Goal: Task Accomplishment & Management: Manage account settings

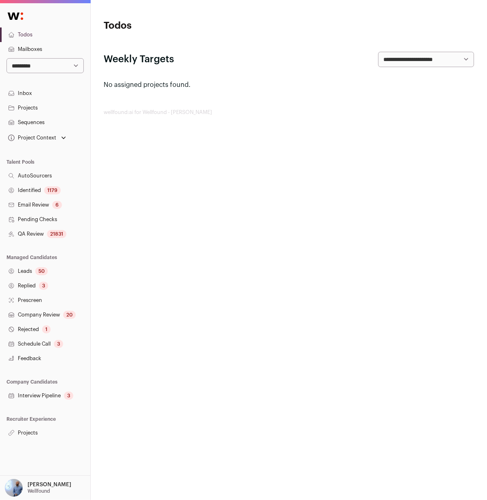
click at [49, 61] on select "**********" at bounding box center [44, 65] width 77 height 15
select select "*****"
click at [6, 58] on select "**********" at bounding box center [44, 65] width 77 height 15
click at [44, 121] on link "Sequences" at bounding box center [45, 122] width 90 height 15
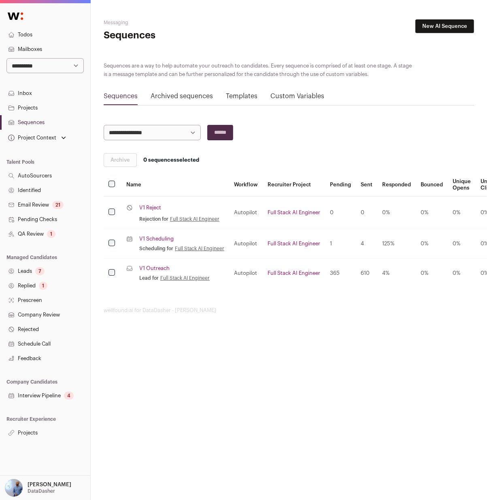
click at [32, 95] on link "Inbox" at bounding box center [45, 93] width 90 height 15
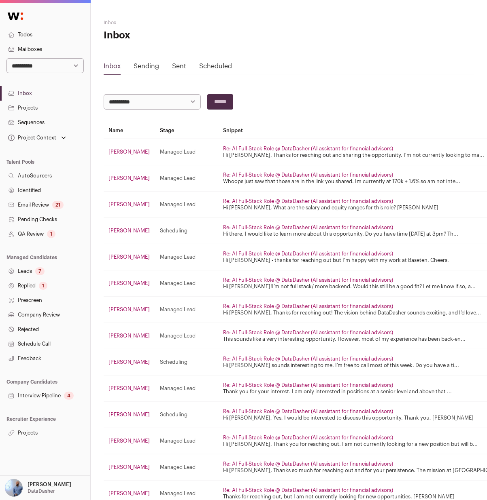
click at [178, 66] on link "Sent" at bounding box center [179, 66] width 14 height 6
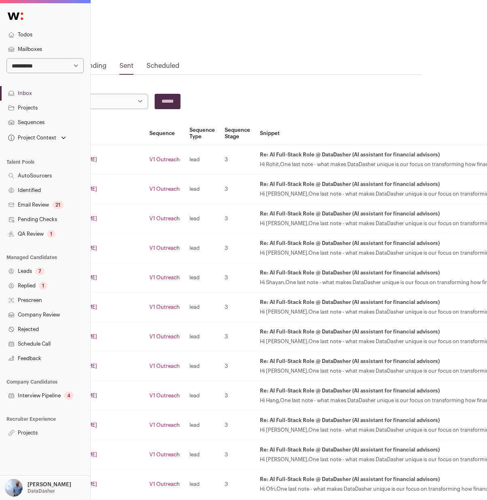
scroll to position [0, 0]
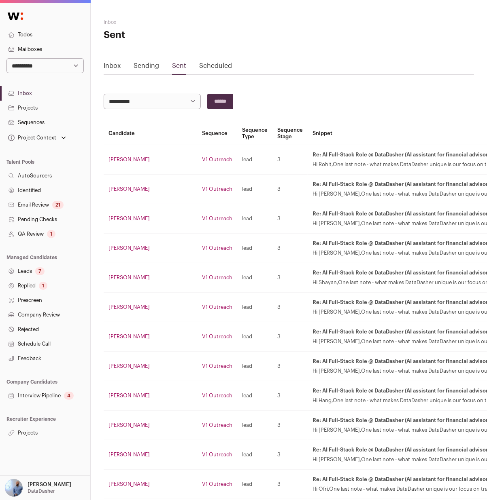
click at [121, 164] on td "Rohit Muralidharan" at bounding box center [150, 160] width 93 height 30
click at [126, 160] on link "Rohit Muralidharan" at bounding box center [128, 159] width 41 height 5
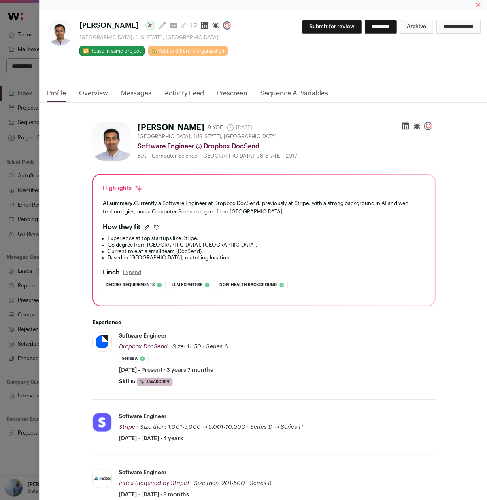
click at [137, 85] on div "Rohit Muralidharan Last update: 28 days ago View most recent conversation in Fr…" at bounding box center [263, 49] width 446 height 78
click at [136, 89] on link "Messages" at bounding box center [136, 96] width 30 height 14
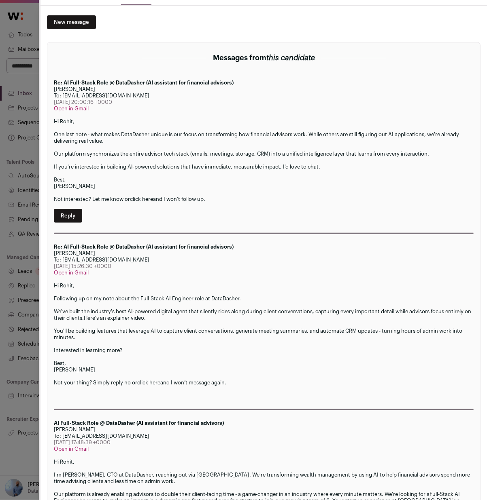
scroll to position [97, 0]
click at [17, 145] on div "Rohit Muralidharan Last update: 28 days ago View most recent conversation in Fr…" at bounding box center [243, 250] width 487 height 500
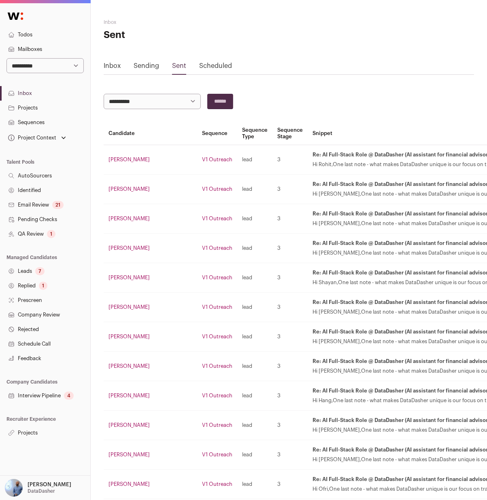
click at [202, 160] on link "V1 Outreach" at bounding box center [217, 159] width 30 height 5
click at [139, 158] on link "Rohit Muralidharan" at bounding box center [128, 159] width 41 height 5
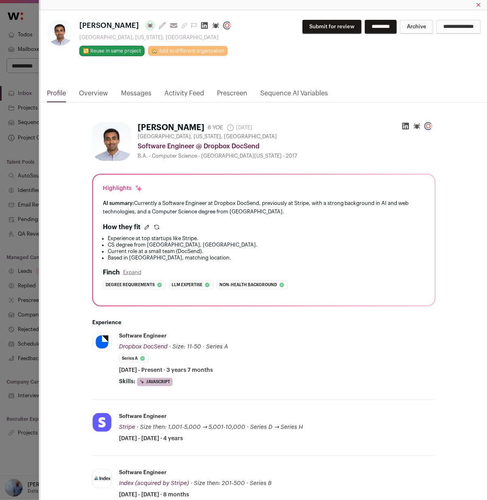
click at [140, 95] on link "Messages" at bounding box center [136, 96] width 30 height 14
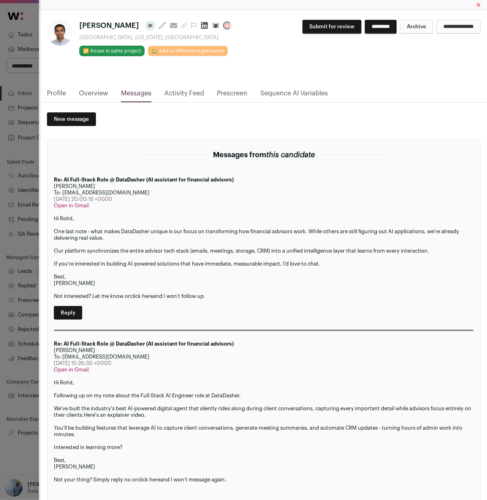
click at [4, 232] on div "Rohit Muralidharan Last update: 28 days ago View most recent conversation in Fr…" at bounding box center [243, 250] width 487 height 500
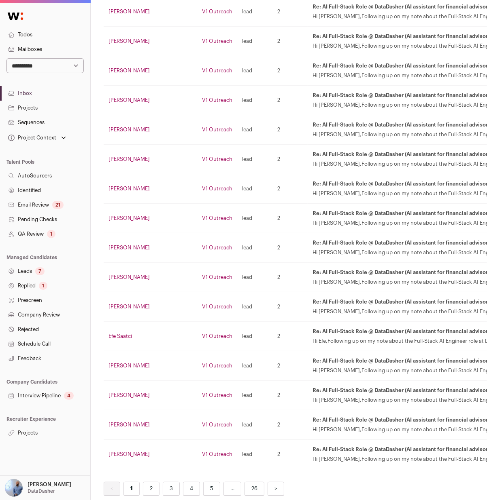
scroll to position [1189, 0]
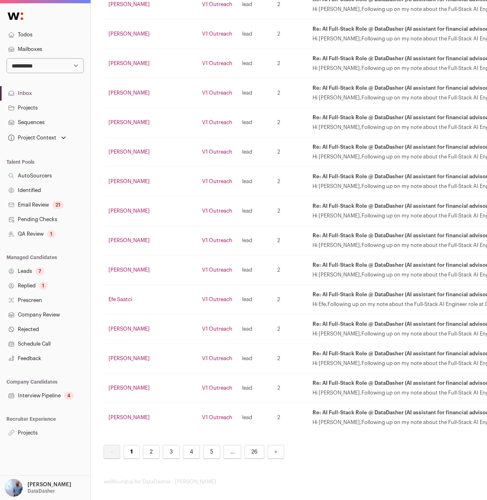
click at [151, 451] on link "2" at bounding box center [151, 452] width 17 height 14
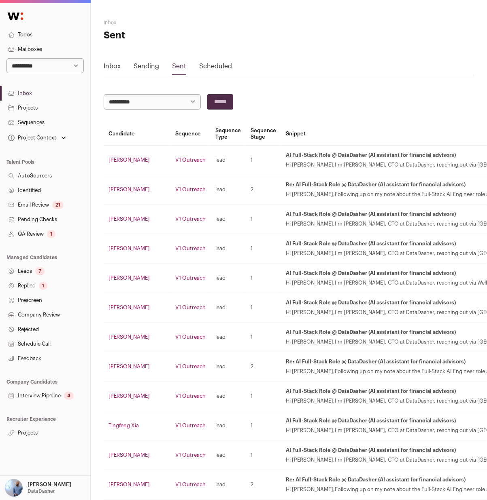
click at [112, 160] on link "Alex Harvill" at bounding box center [128, 159] width 41 height 5
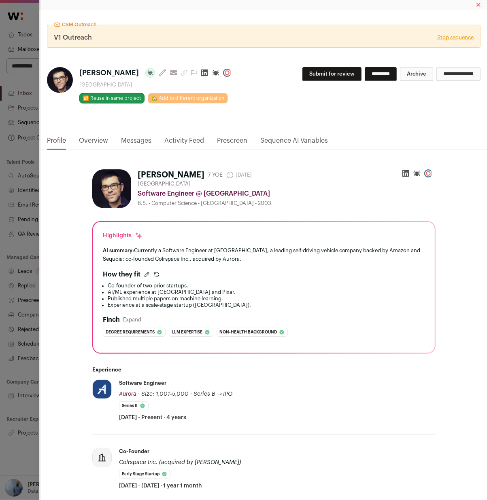
click at [136, 141] on link "Messages" at bounding box center [136, 143] width 30 height 14
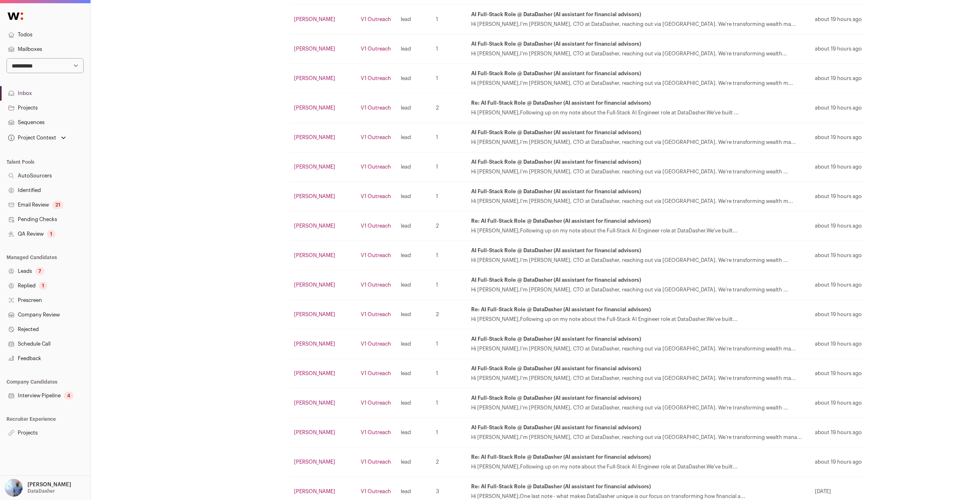
scroll to position [1189, 0]
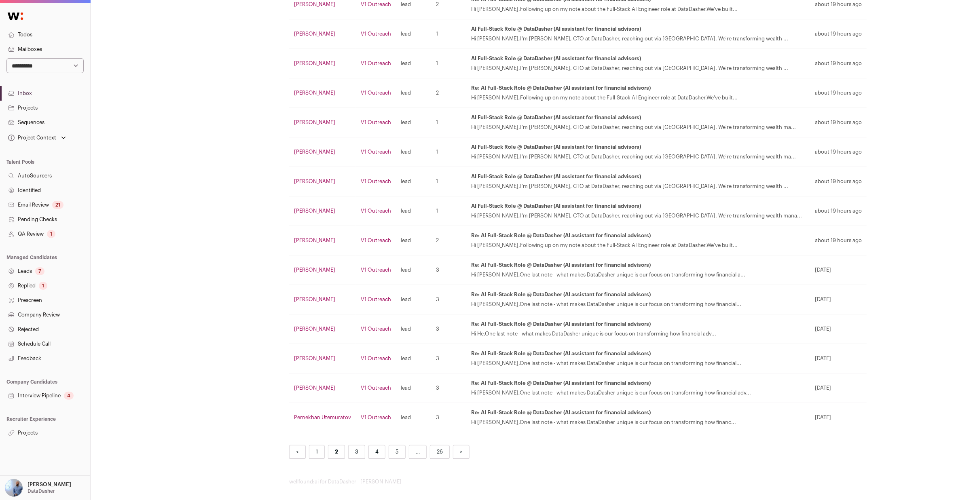
click at [365, 446] on nav "< 1 2 3 4 5 … 26 >" at bounding box center [531, 452] width 485 height 14
click at [354, 448] on link "3" at bounding box center [356, 452] width 17 height 14
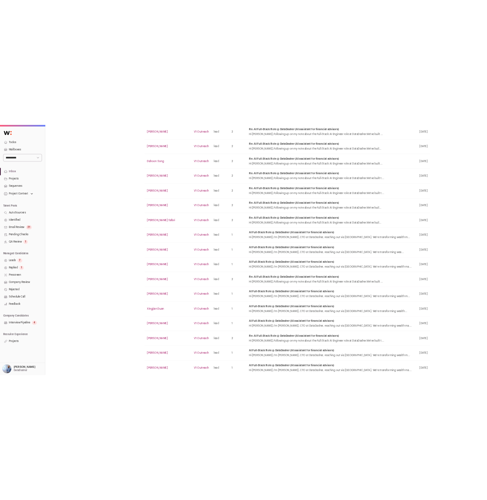
scroll to position [620, 0]
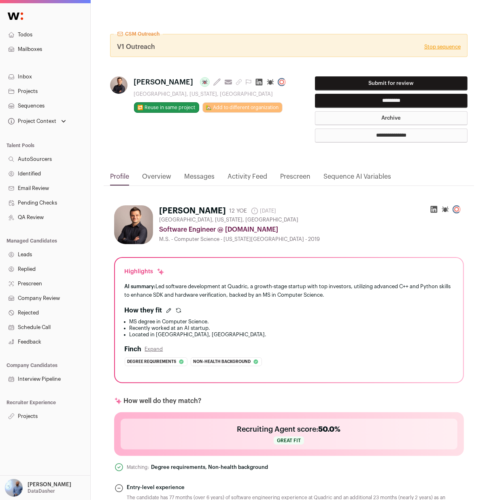
click at [190, 175] on link "Messages" at bounding box center [199, 179] width 30 height 14
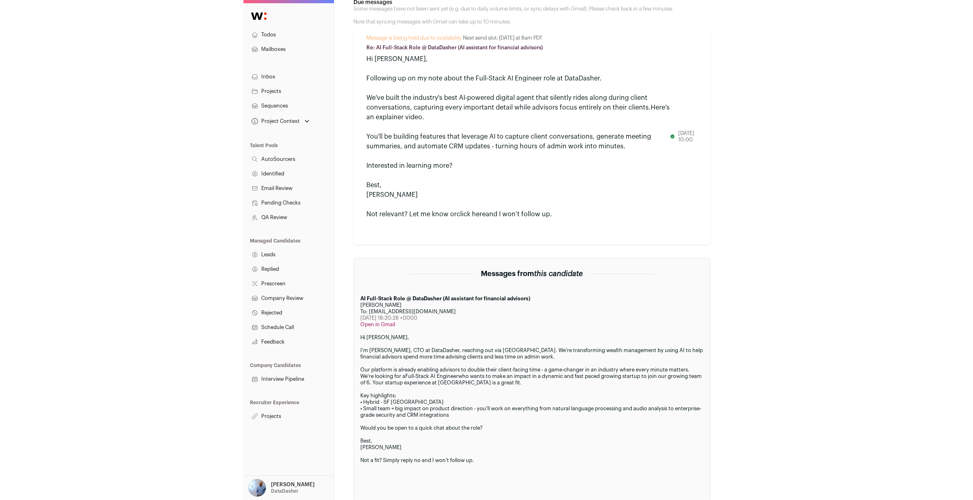
scroll to position [288, 0]
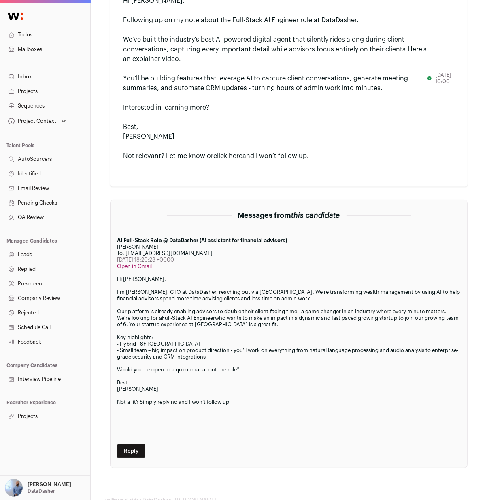
click at [185, 232] on section "Messages from this candidate AI Full-Stack Role @ DataDasher (AI assistant for …" at bounding box center [288, 334] width 357 height 269
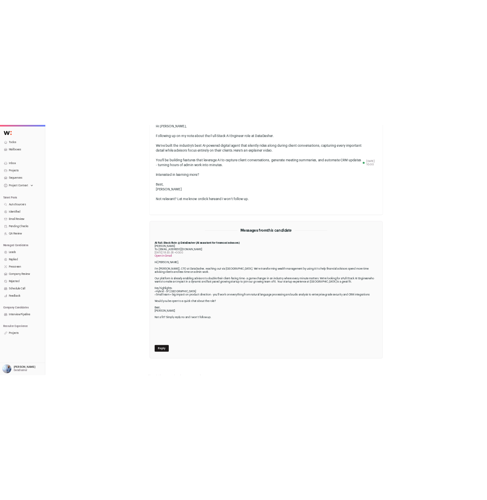
scroll to position [293, 0]
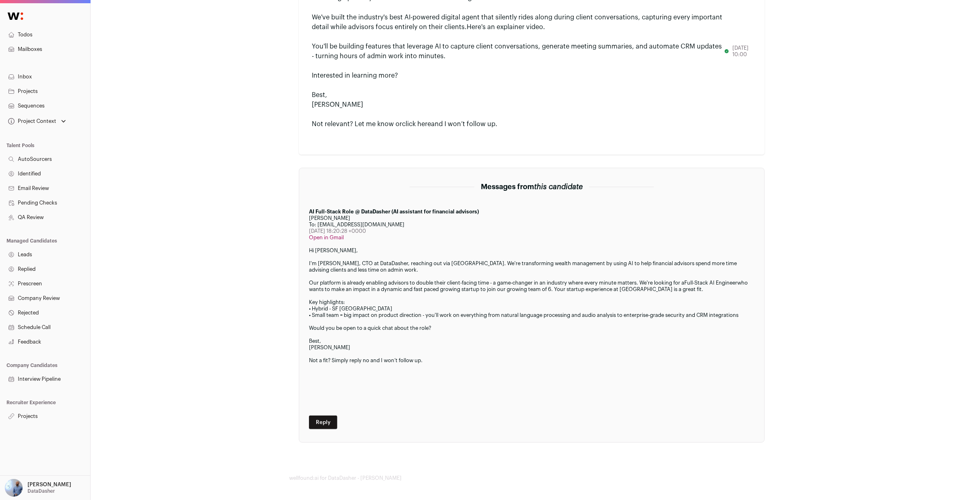
click at [343, 237] on link "Open in Gmail" at bounding box center [326, 237] width 35 height 5
click at [334, 225] on div "To: [EMAIL_ADDRESS][DOMAIN_NAME]" at bounding box center [532, 225] width 446 height 6
click at [336, 224] on div "To: [EMAIL_ADDRESS][DOMAIN_NAME]" at bounding box center [532, 225] width 446 height 6
click at [334, 229] on div "[DATE] 18:20:28 +0000" at bounding box center [532, 231] width 446 height 6
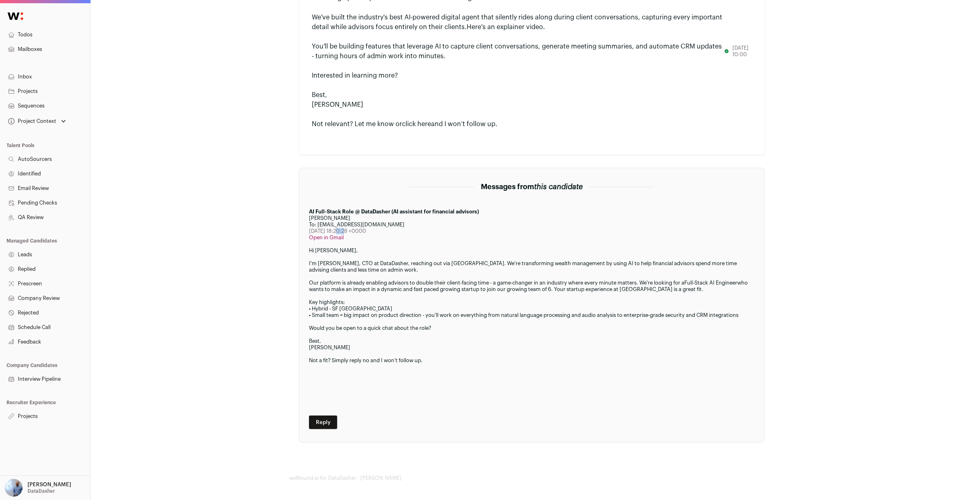
click at [334, 229] on div "[DATE] 18:20:28 +0000" at bounding box center [532, 231] width 446 height 6
click at [340, 265] on div "I'm [PERSON_NAME], CTO at DataDasher, reaching out via [GEOGRAPHIC_DATA]. We're…" at bounding box center [532, 266] width 446 height 13
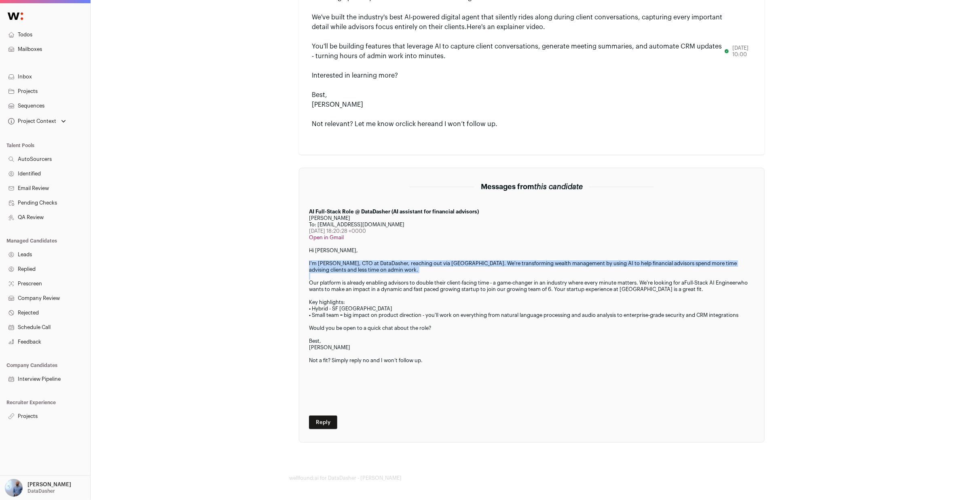
click at [340, 265] on div "I'm [PERSON_NAME], CTO at DataDasher, reaching out via [GEOGRAPHIC_DATA]. We're…" at bounding box center [532, 266] width 446 height 13
